Goal: Task Accomplishment & Management: Manage account settings

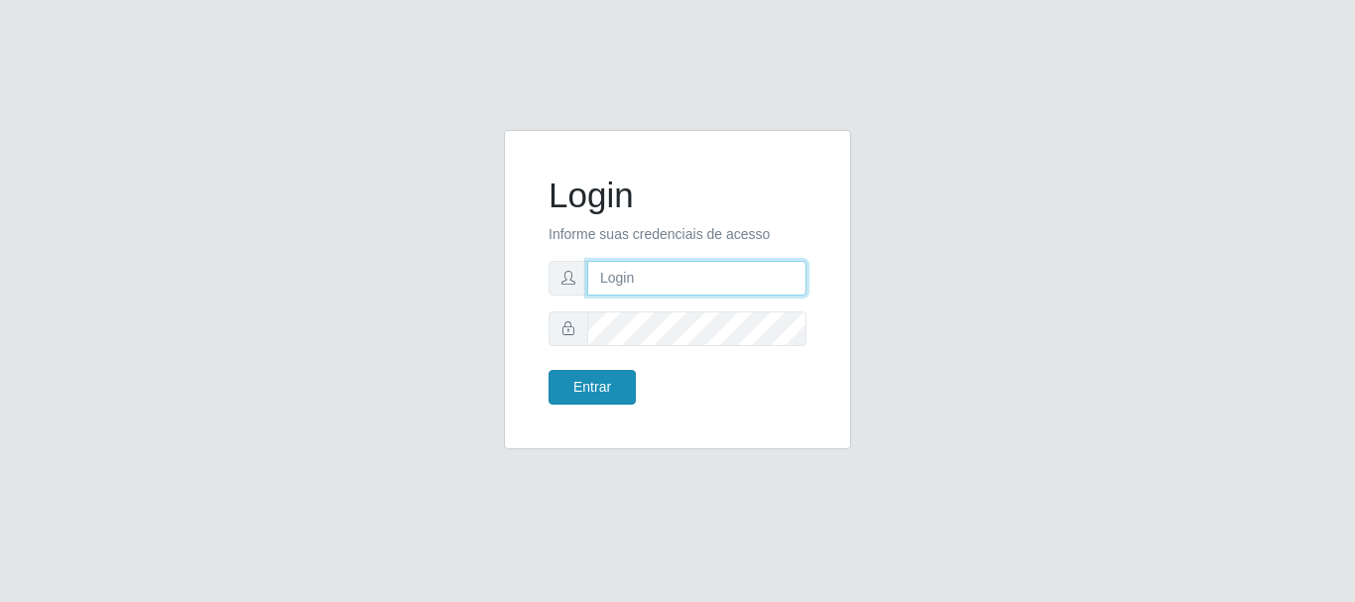
type input "[PERSON_NAME]"
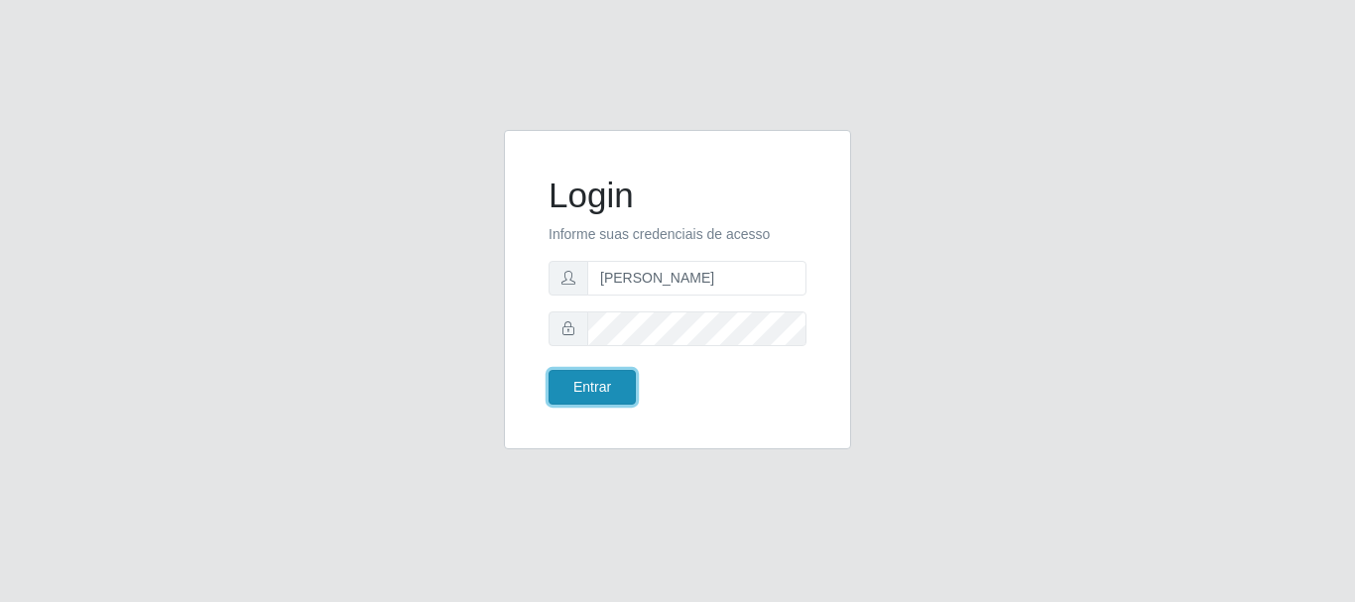
click at [607, 386] on button "Entrar" at bounding box center [592, 387] width 87 height 35
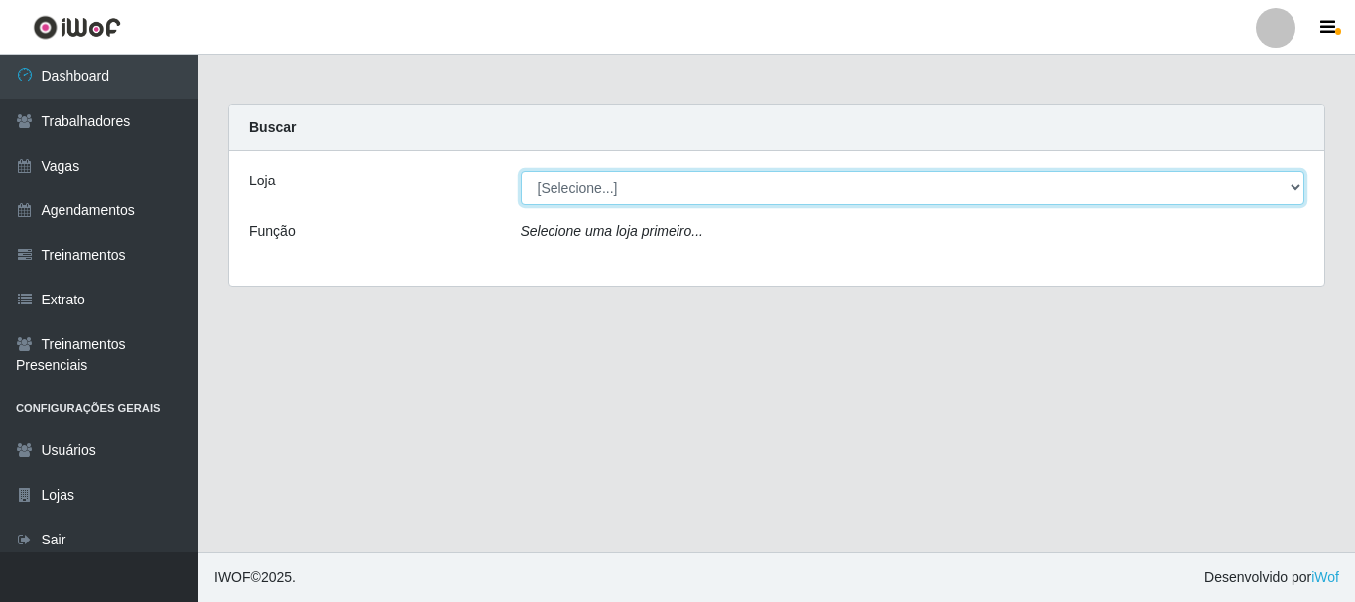
click at [1304, 188] on div "[Selecione...] O Cestão - [GEOGRAPHIC_DATA]" at bounding box center [913, 188] width 814 height 35
select select "238"
click at [521, 171] on select "[Selecione...] O Cestão - [GEOGRAPHIC_DATA]" at bounding box center [913, 188] width 785 height 35
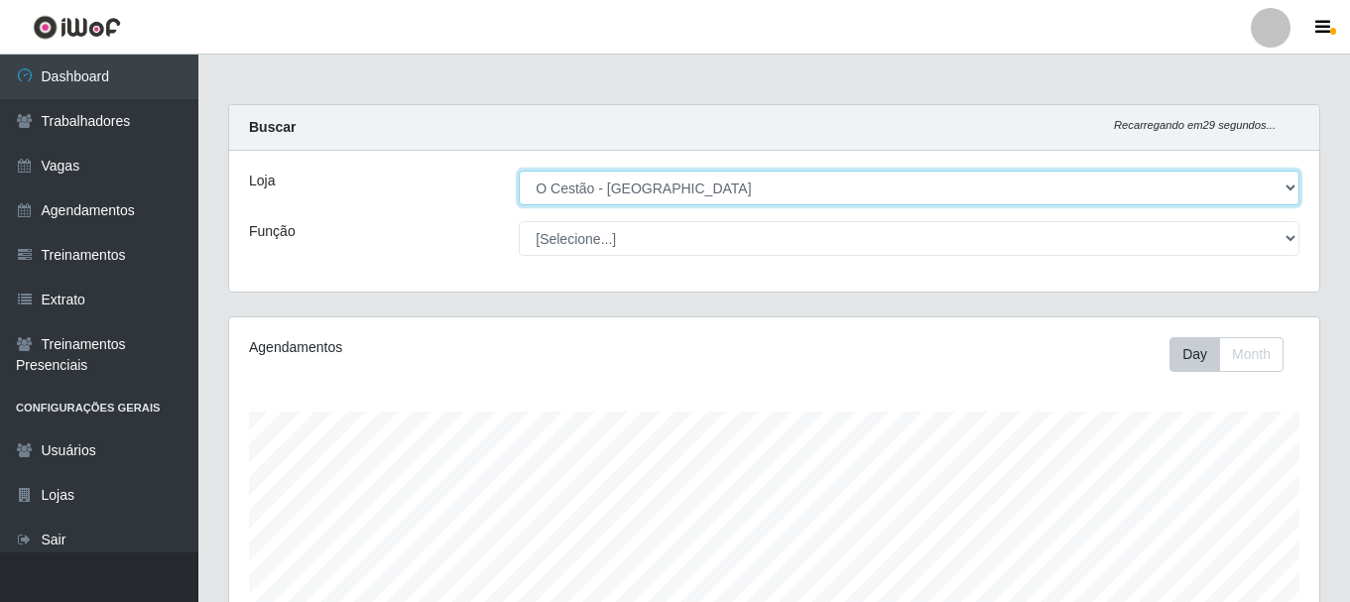
scroll to position [412, 1090]
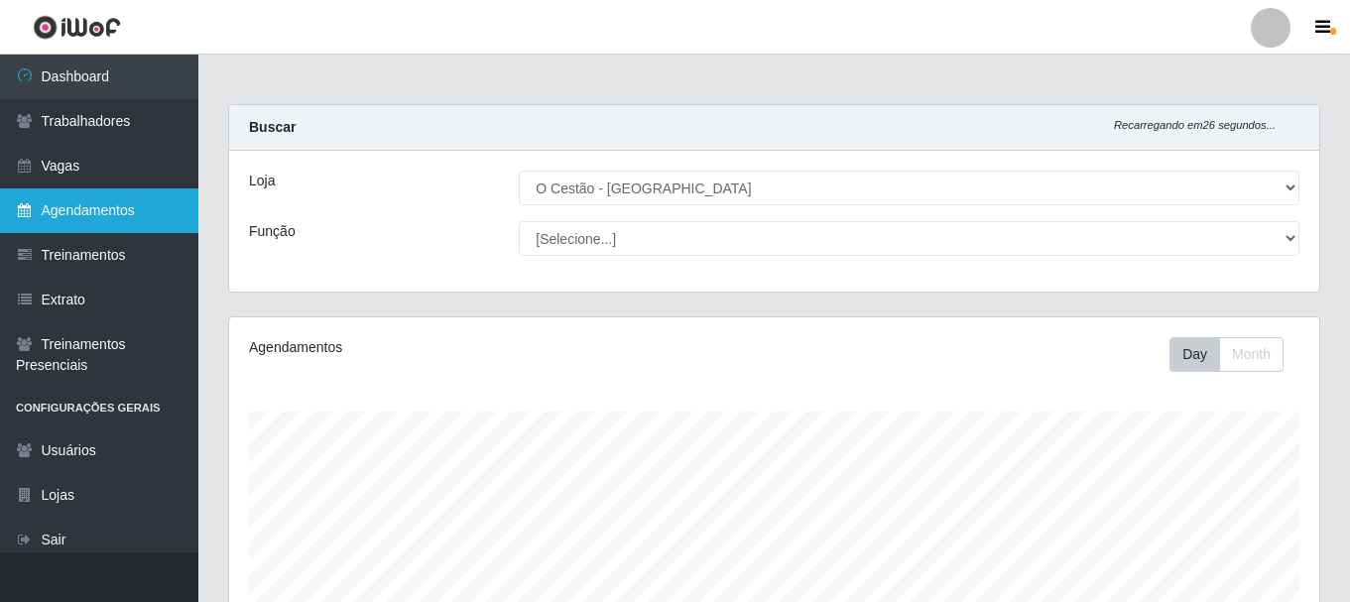
click at [92, 215] on link "Agendamentos" at bounding box center [99, 210] width 198 height 45
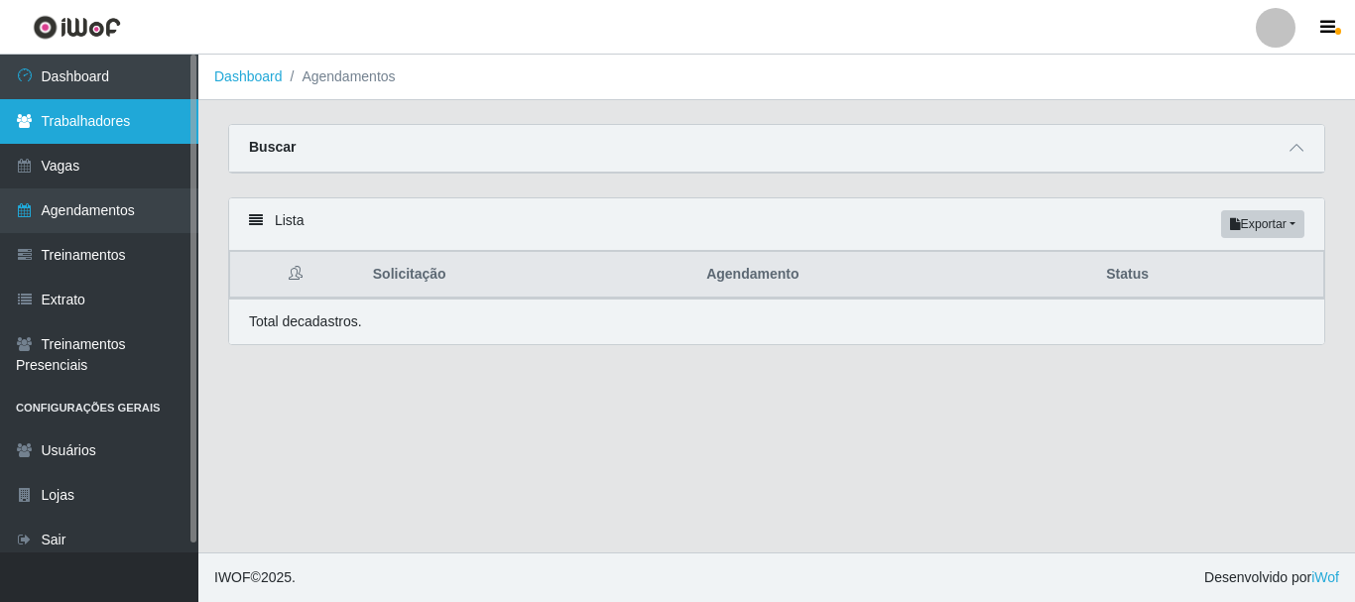
click at [85, 124] on link "Trabalhadores" at bounding box center [99, 121] width 198 height 45
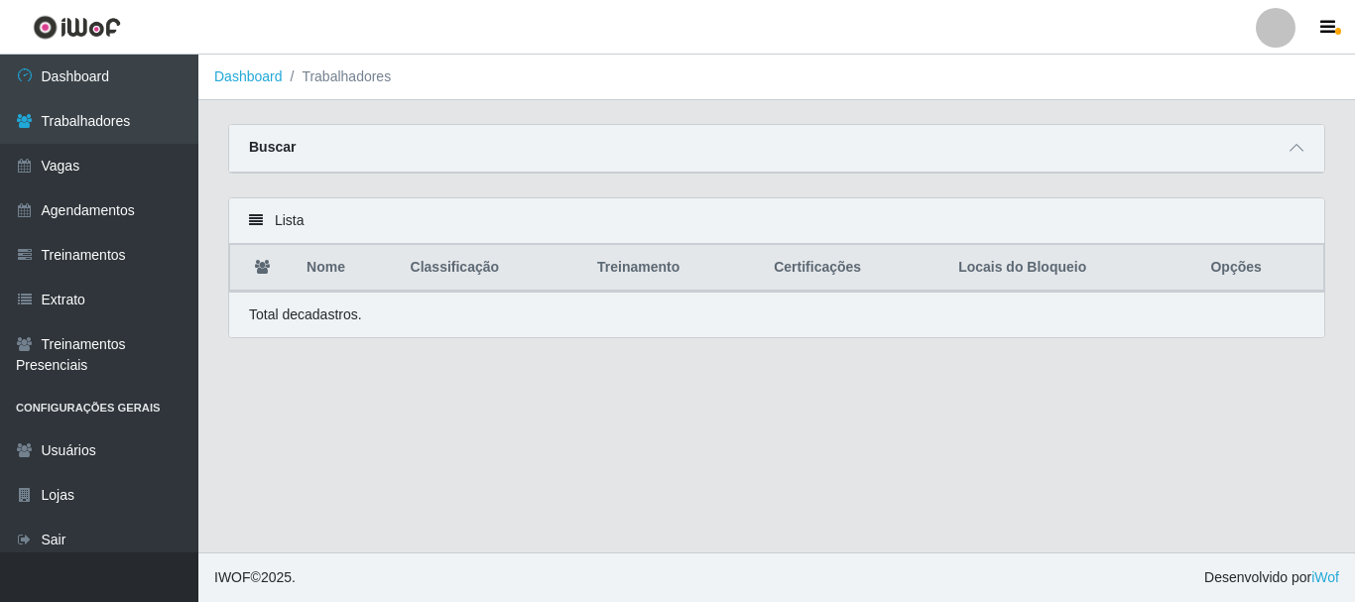
click at [1202, 270] on th "Opções" at bounding box center [1260, 268] width 125 height 47
click at [1000, 264] on th "Locais do Bloqueio" at bounding box center [1072, 268] width 252 height 47
click at [1301, 148] on icon at bounding box center [1297, 148] width 14 height 14
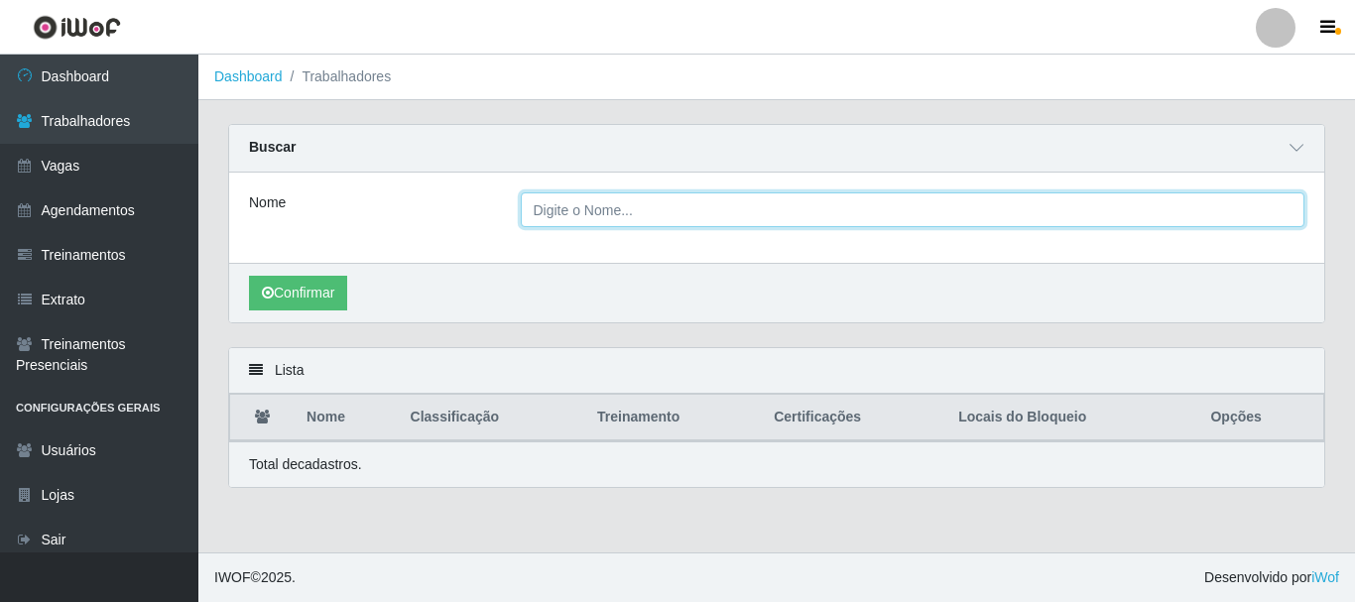
click at [619, 201] on input "Nome" at bounding box center [913, 209] width 785 height 35
type input "[PERSON_NAME]"
click at [249, 276] on button "Confirmar" at bounding box center [298, 293] width 98 height 35
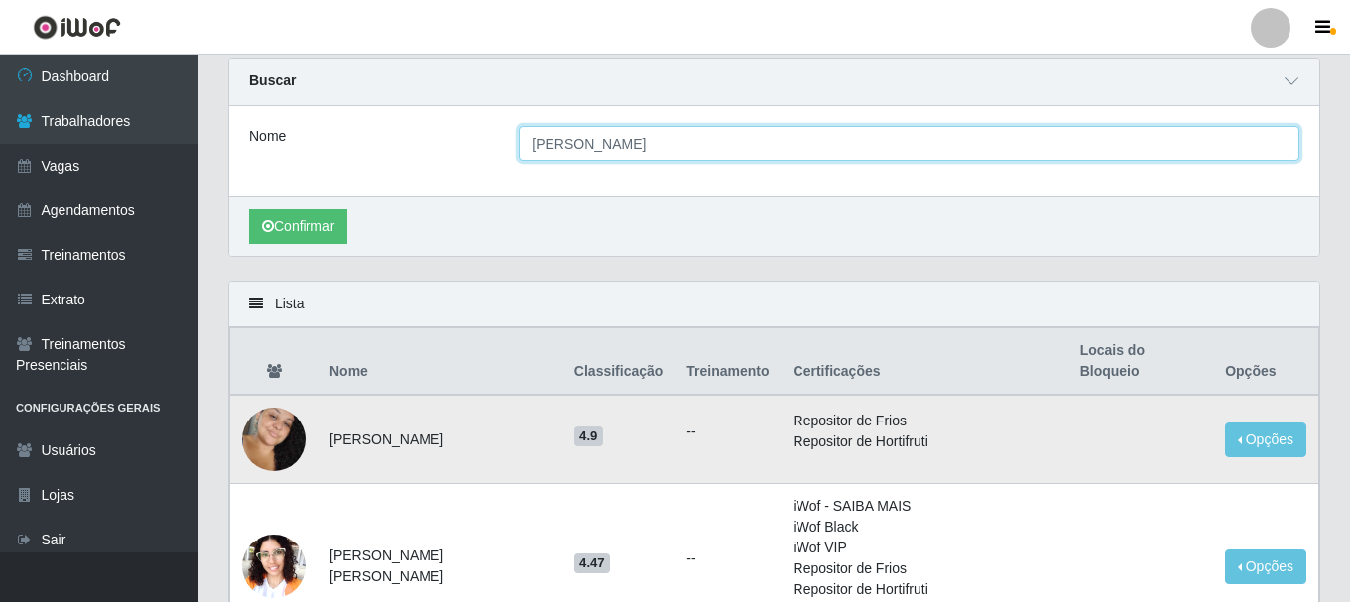
scroll to position [198, 0]
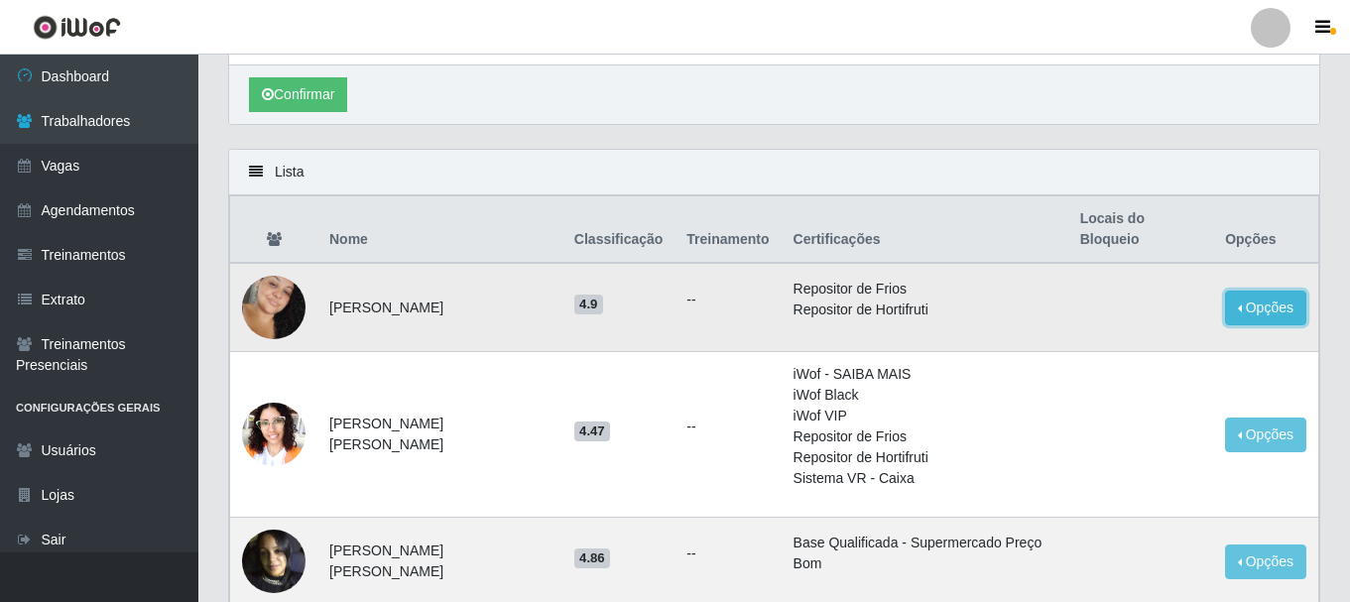
click at [1270, 293] on button "Opções" at bounding box center [1265, 308] width 81 height 35
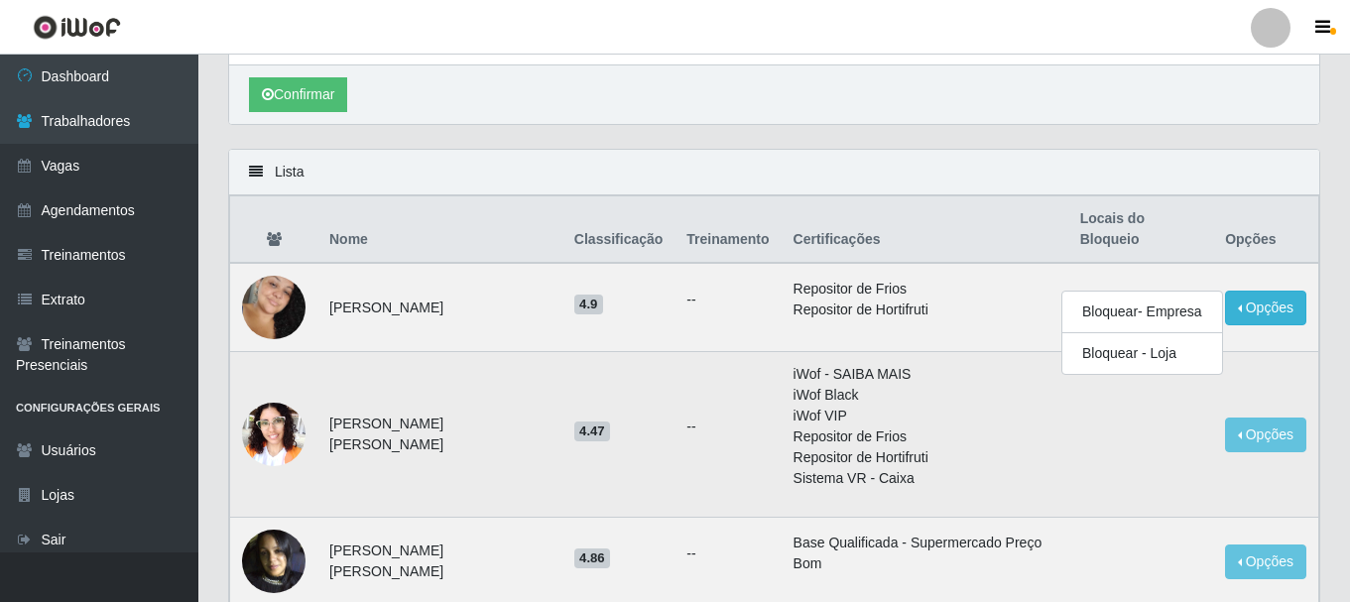
click at [1114, 401] on td at bounding box center [1141, 435] width 146 height 166
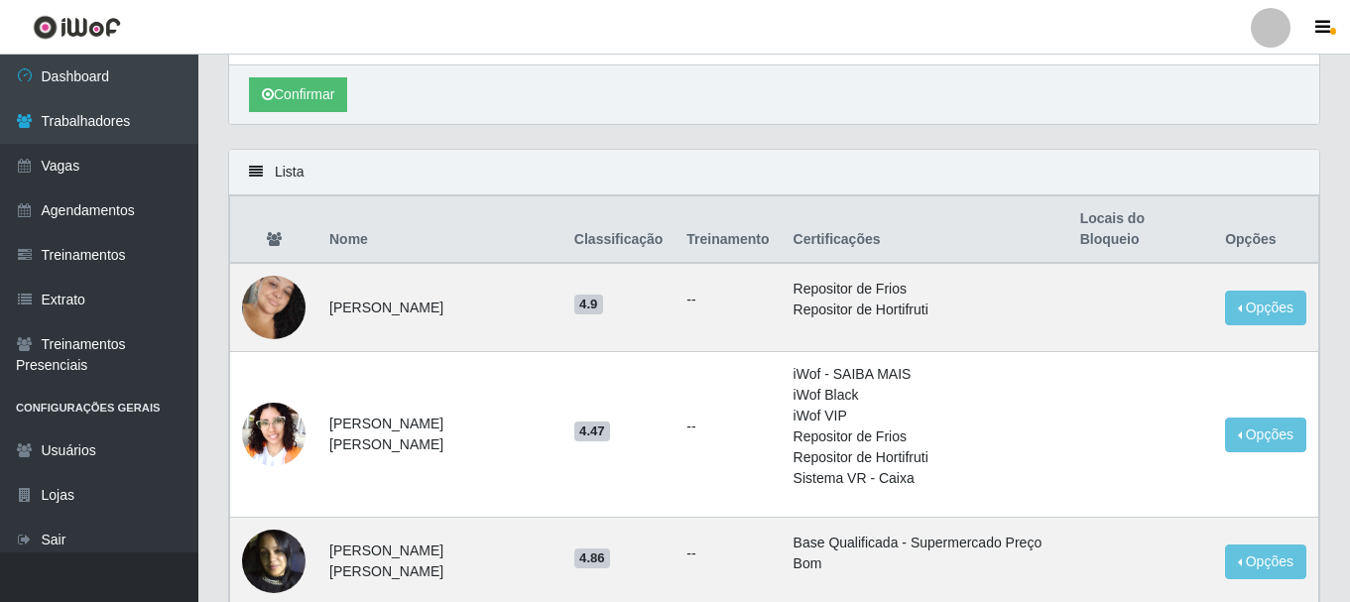
click at [1135, 227] on th "Locais do Bloqueio" at bounding box center [1141, 229] width 146 height 67
click at [1244, 216] on th "Opções" at bounding box center [1265, 229] width 105 height 67
click at [292, 276] on img at bounding box center [273, 307] width 63 height 97
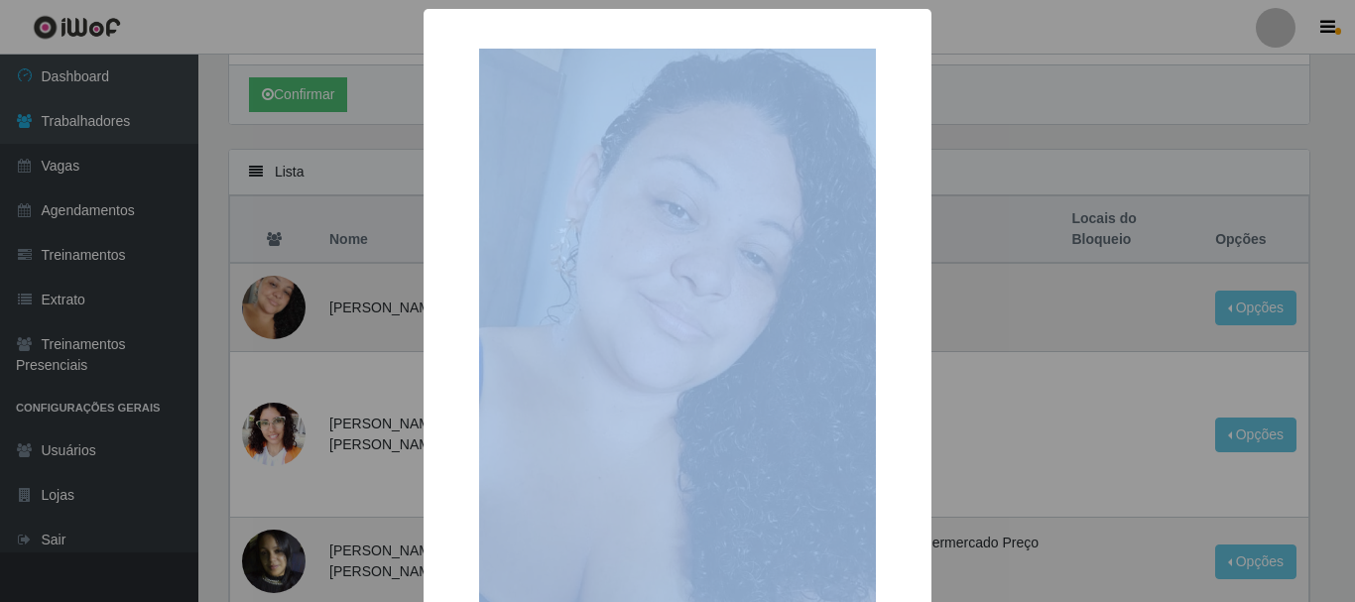
click at [292, 276] on div "× OK Cancel" at bounding box center [677, 301] width 1355 height 602
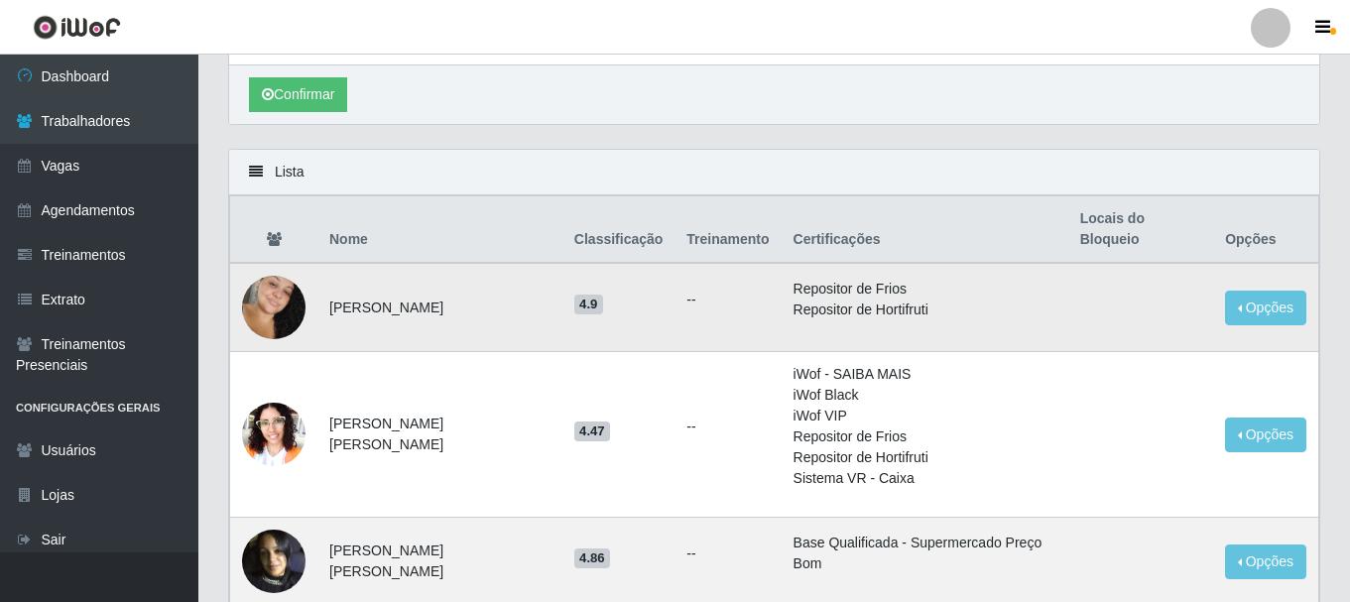
click at [292, 276] on img at bounding box center [273, 307] width 63 height 97
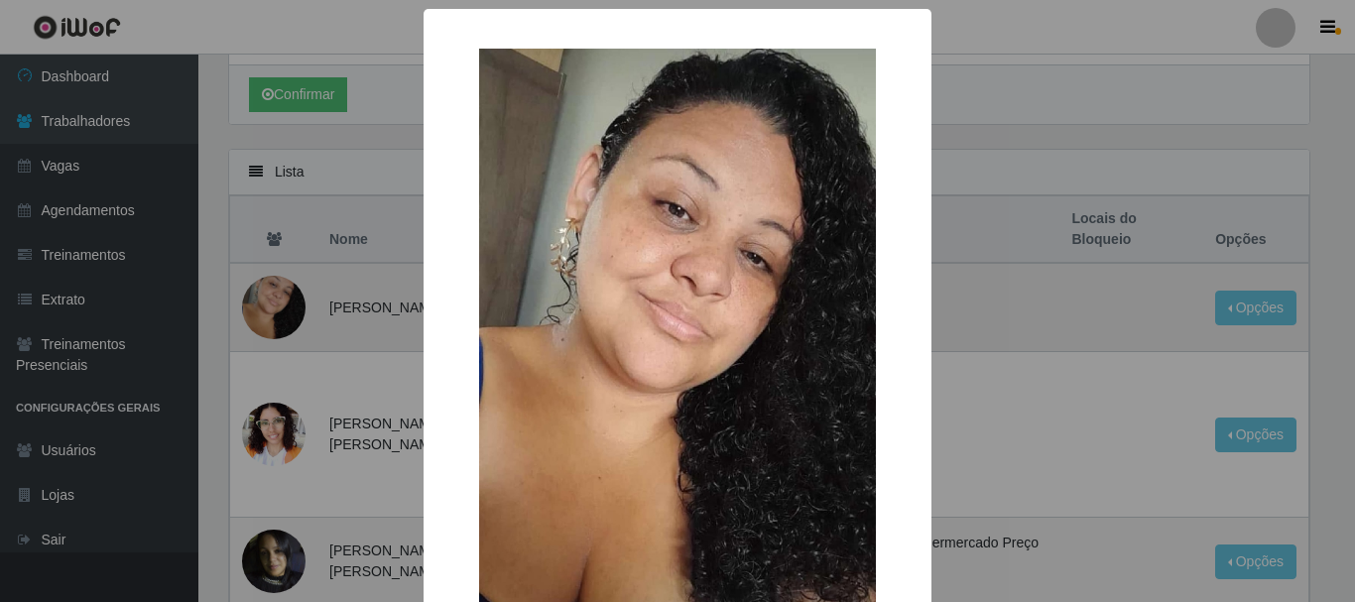
click at [292, 276] on div "× OK Cancel" at bounding box center [677, 301] width 1355 height 602
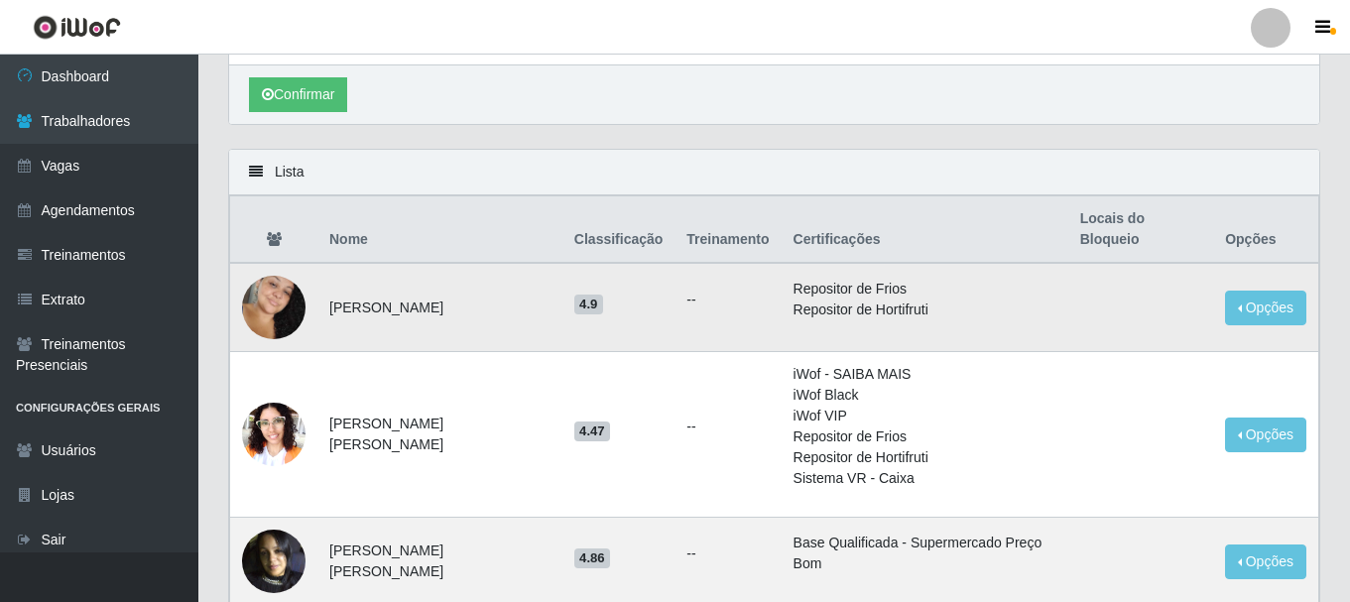
click at [441, 291] on td "[PERSON_NAME]" at bounding box center [439, 307] width 245 height 89
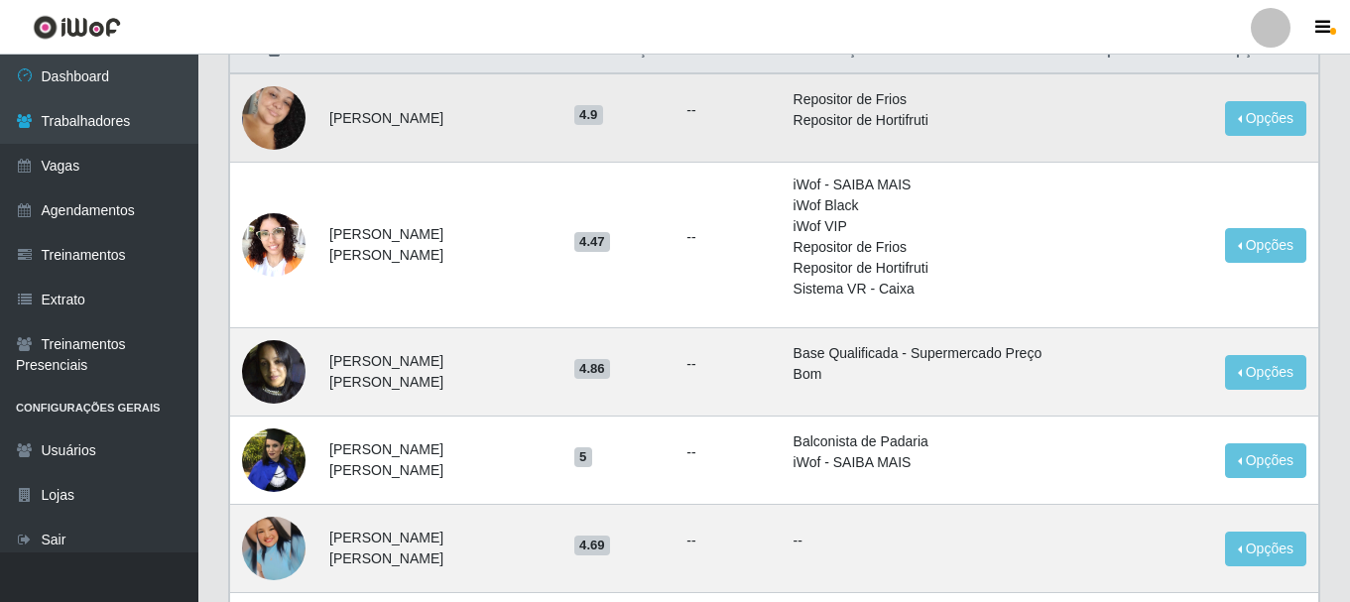
scroll to position [397, 0]
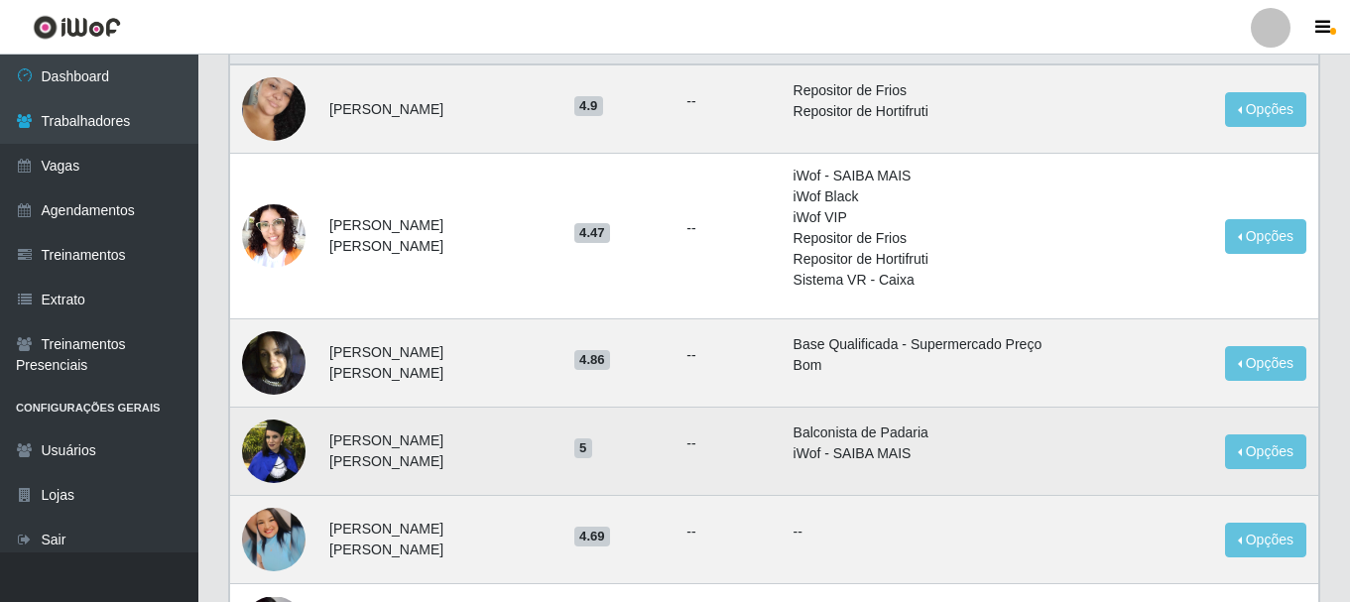
click at [256, 443] on img at bounding box center [273, 451] width 63 height 84
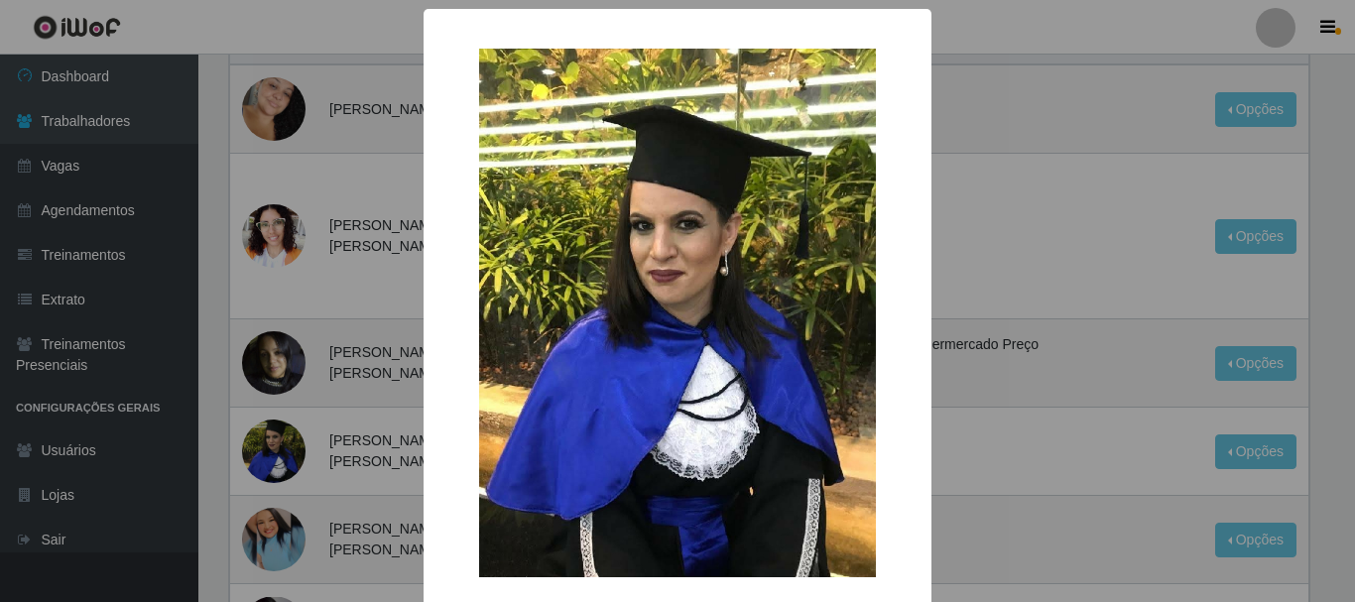
click at [262, 443] on div "× OK Cancel" at bounding box center [677, 301] width 1355 height 602
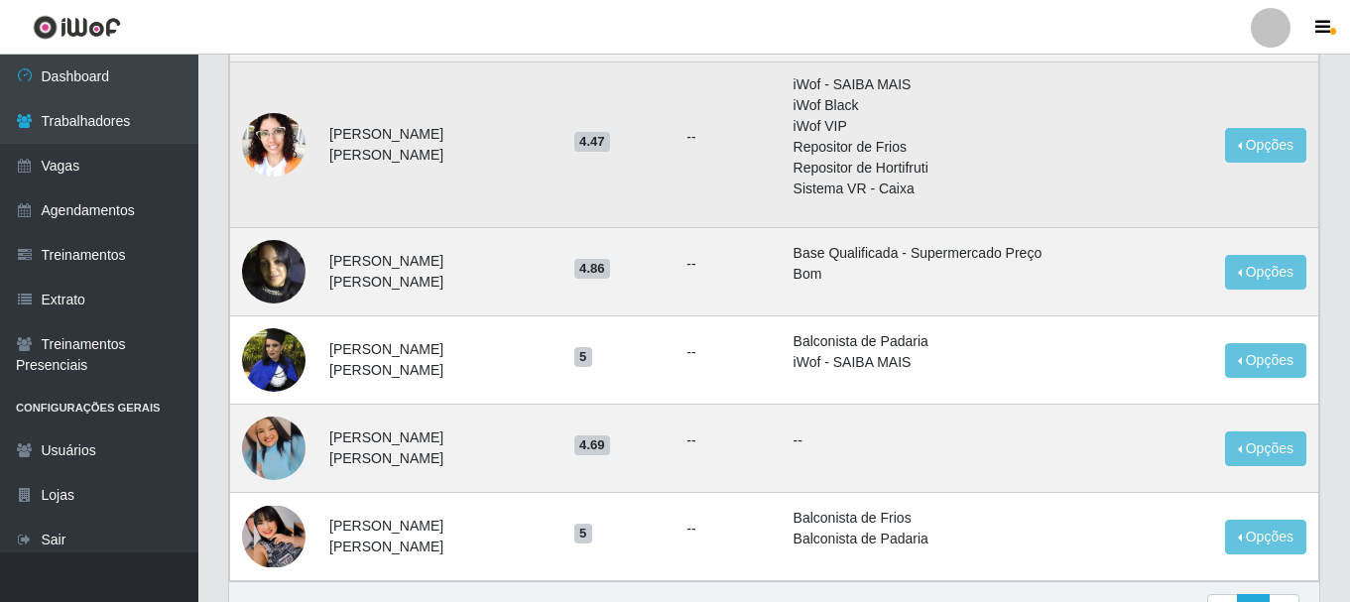
scroll to position [582, 0]
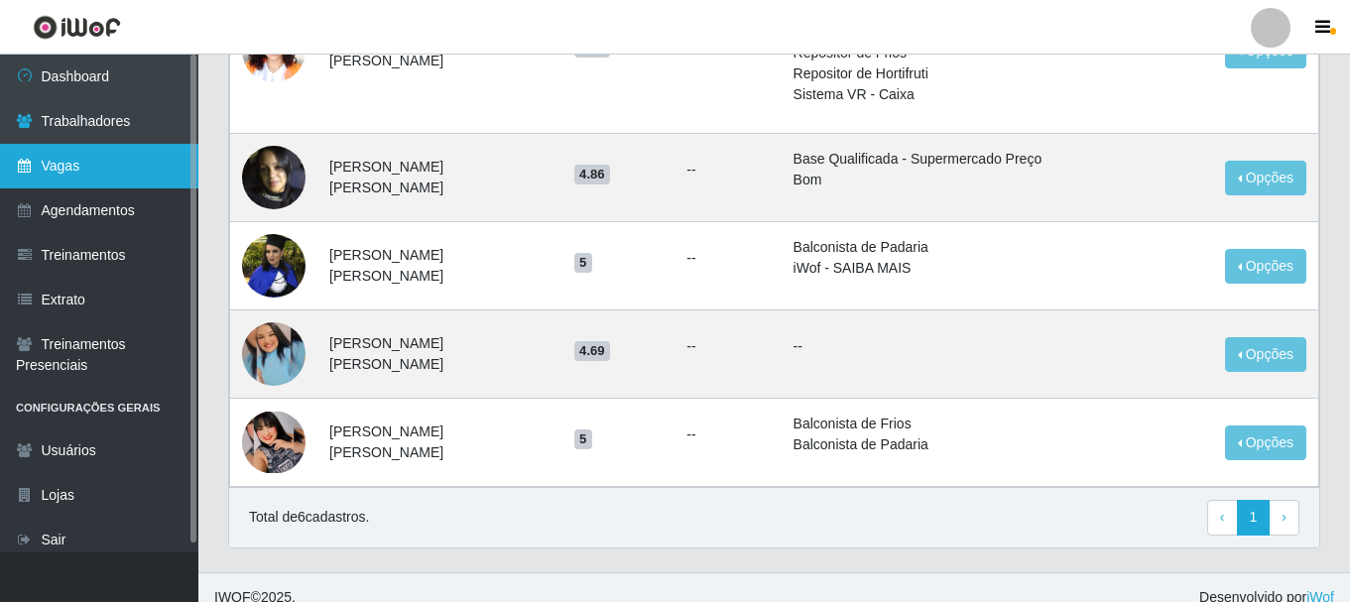
click at [75, 171] on link "Vagas" at bounding box center [99, 166] width 198 height 45
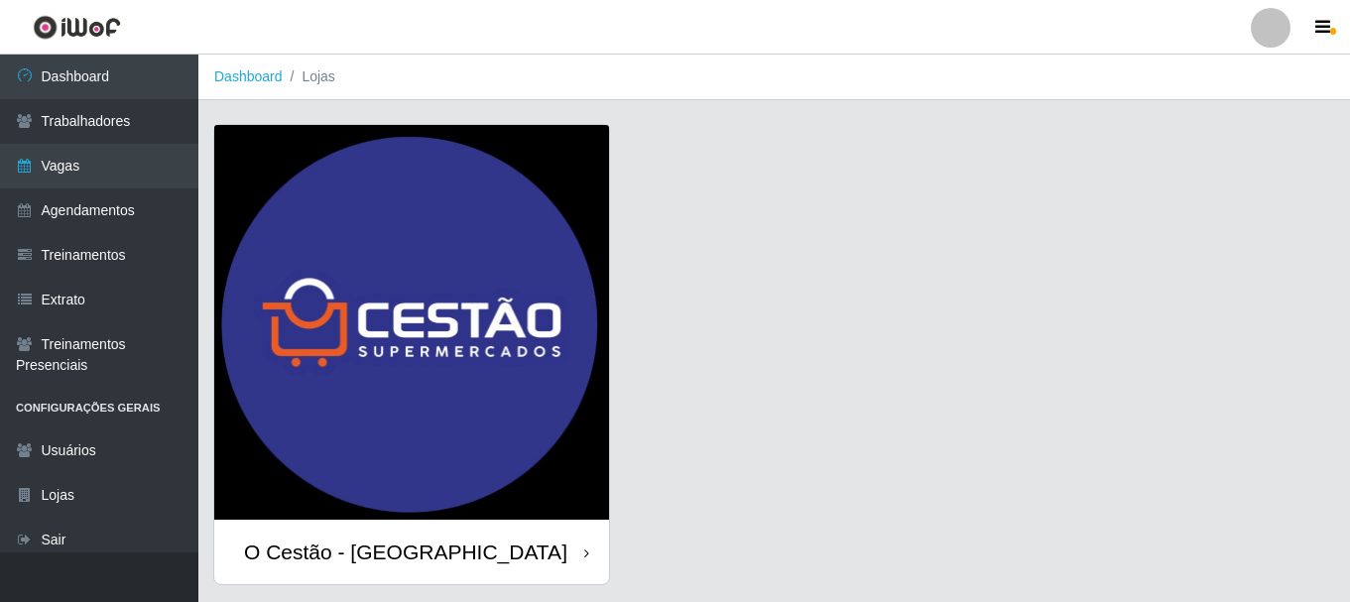
click at [349, 552] on div "O Cestão - [GEOGRAPHIC_DATA]" at bounding box center [405, 552] width 323 height 25
